Goal: Check status

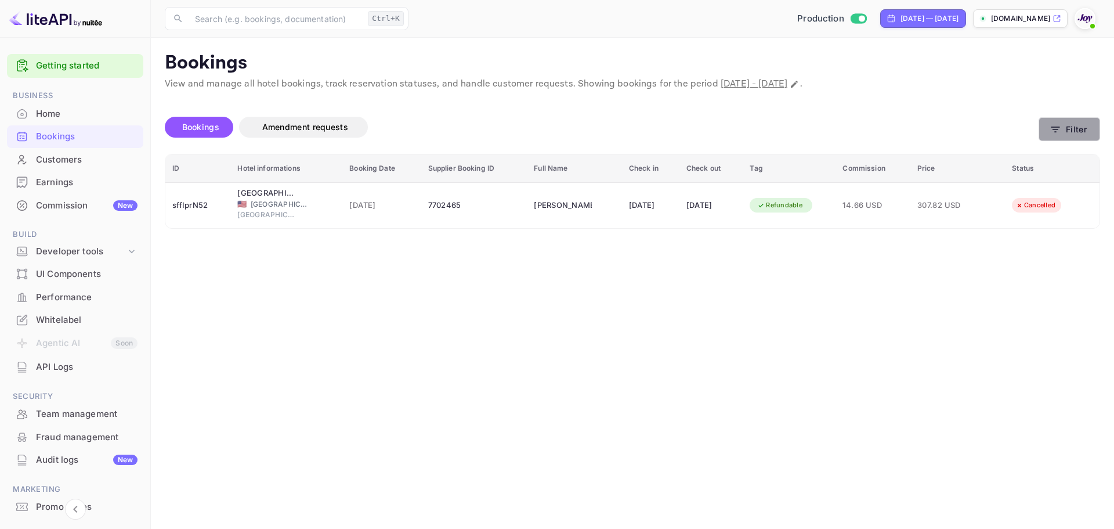
click at [1069, 128] on button "Filter" at bounding box center [1070, 129] width 62 height 24
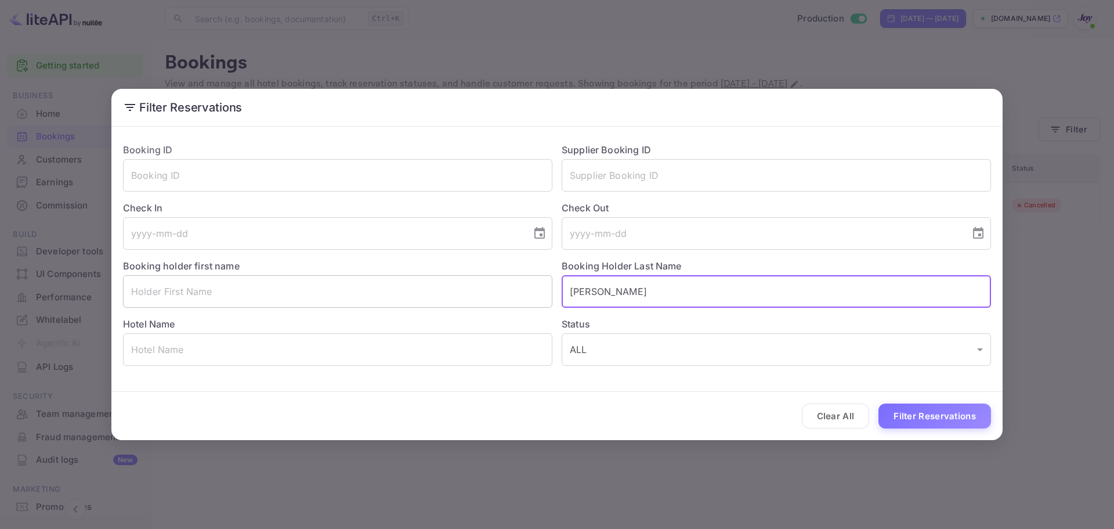
drag, startPoint x: 624, startPoint y: 292, endPoint x: 519, endPoint y: 295, distance: 105.1
click at [519, 295] on div "Booking ID ​ Supplier Booking ID ​ Check In ​ Check Out ​ Booking holder first …" at bounding box center [552, 249] width 877 height 232
click at [285, 296] on input "text" at bounding box center [337, 291] width 429 height 32
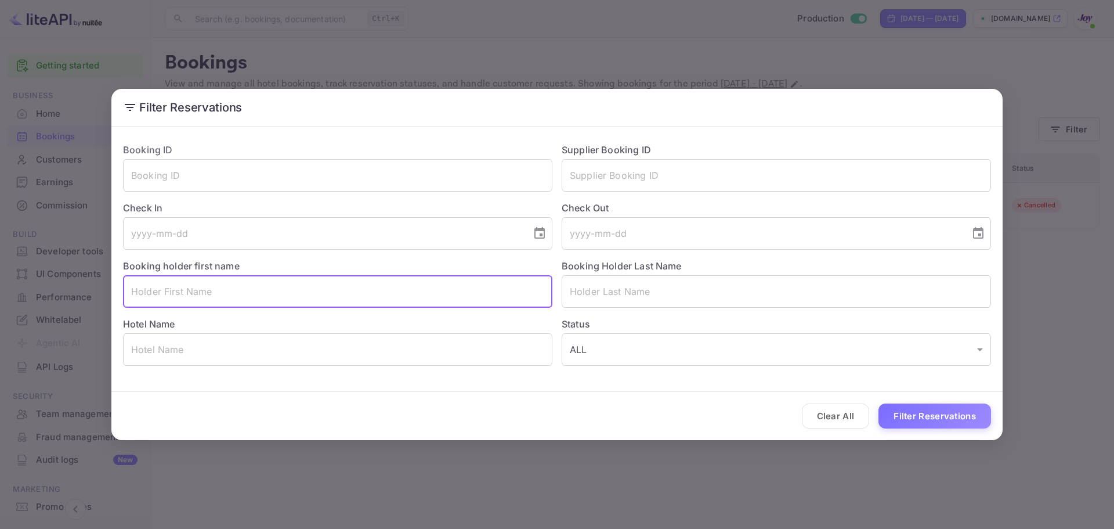
paste input "[PERSON_NAME]"
type input "[PERSON_NAME]"
drag, startPoint x: 659, startPoint y: 290, endPoint x: 670, endPoint y: 294, distance: 11.7
click at [659, 290] on input "text" at bounding box center [776, 291] width 429 height 32
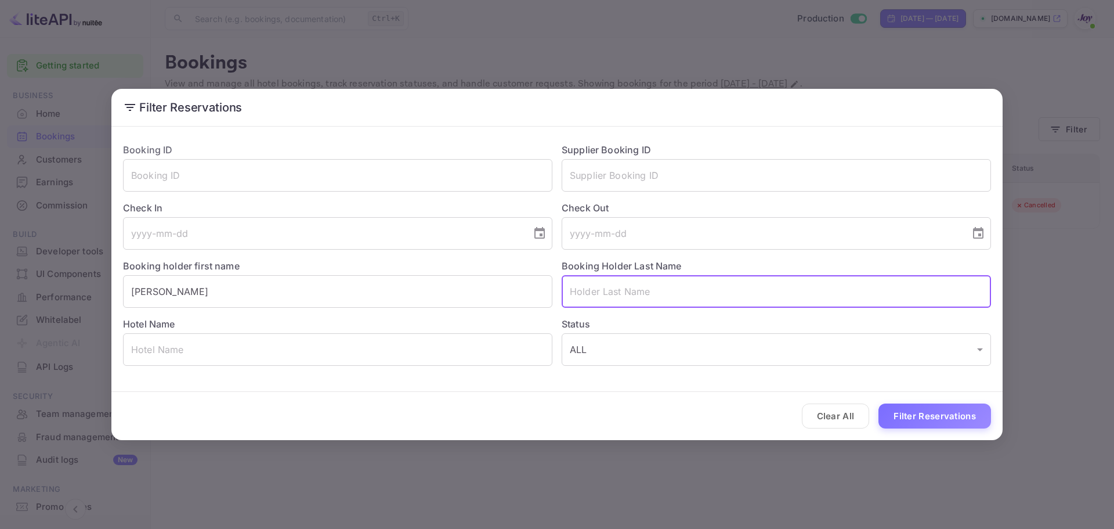
paste input "[PERSON_NAME]"
type input "[PERSON_NAME]"
click at [913, 419] on button "Filter Reservations" at bounding box center [935, 415] width 113 height 25
